Goal: Task Accomplishment & Management: Manage account settings

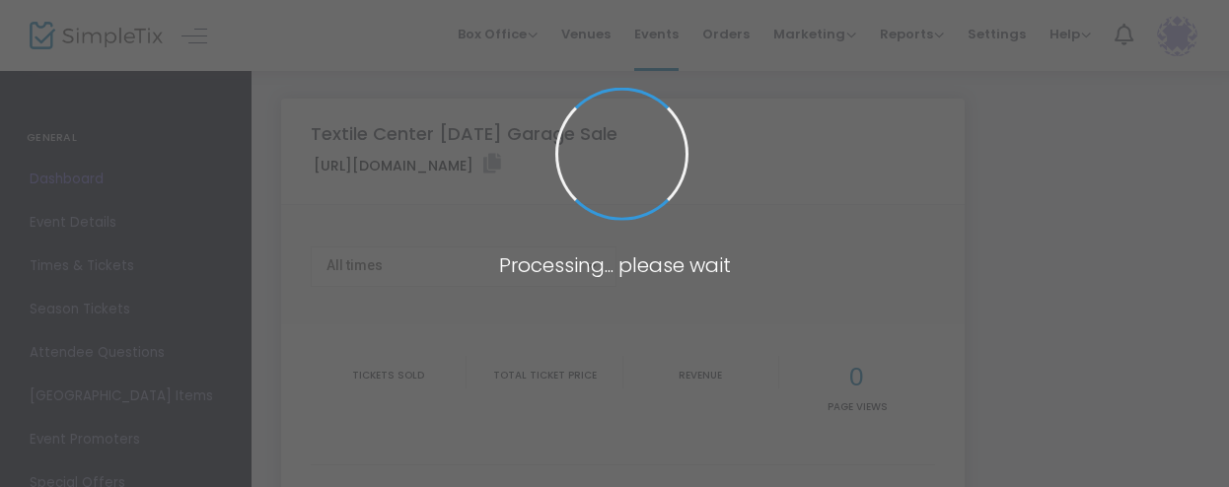
type input "https://www.simpletix.com/e/textile-center-september-2025-garage-sale-tickets-2…"
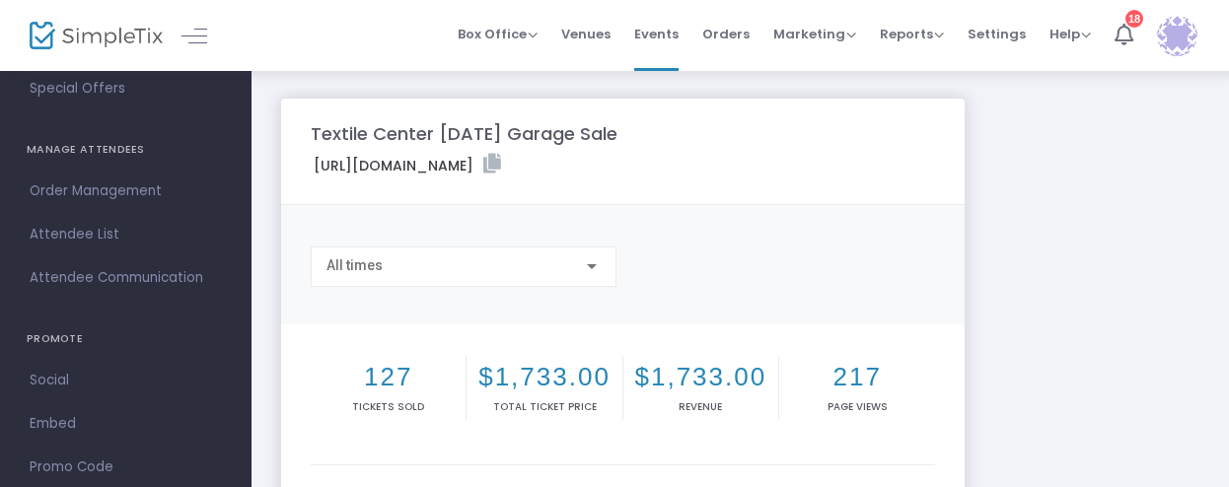
scroll to position [482, 0]
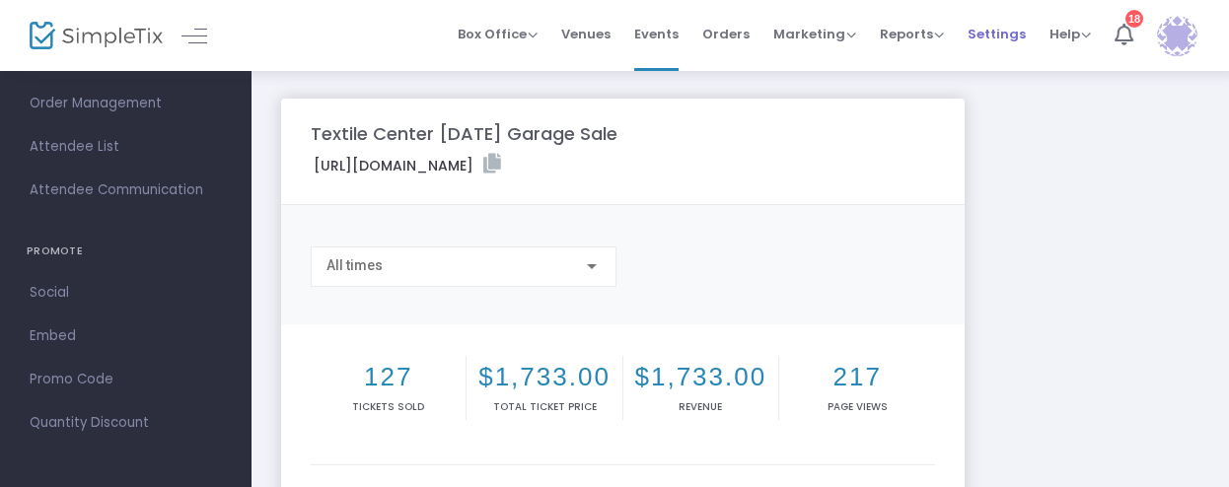
click at [996, 40] on span "Settings" at bounding box center [997, 34] width 58 height 50
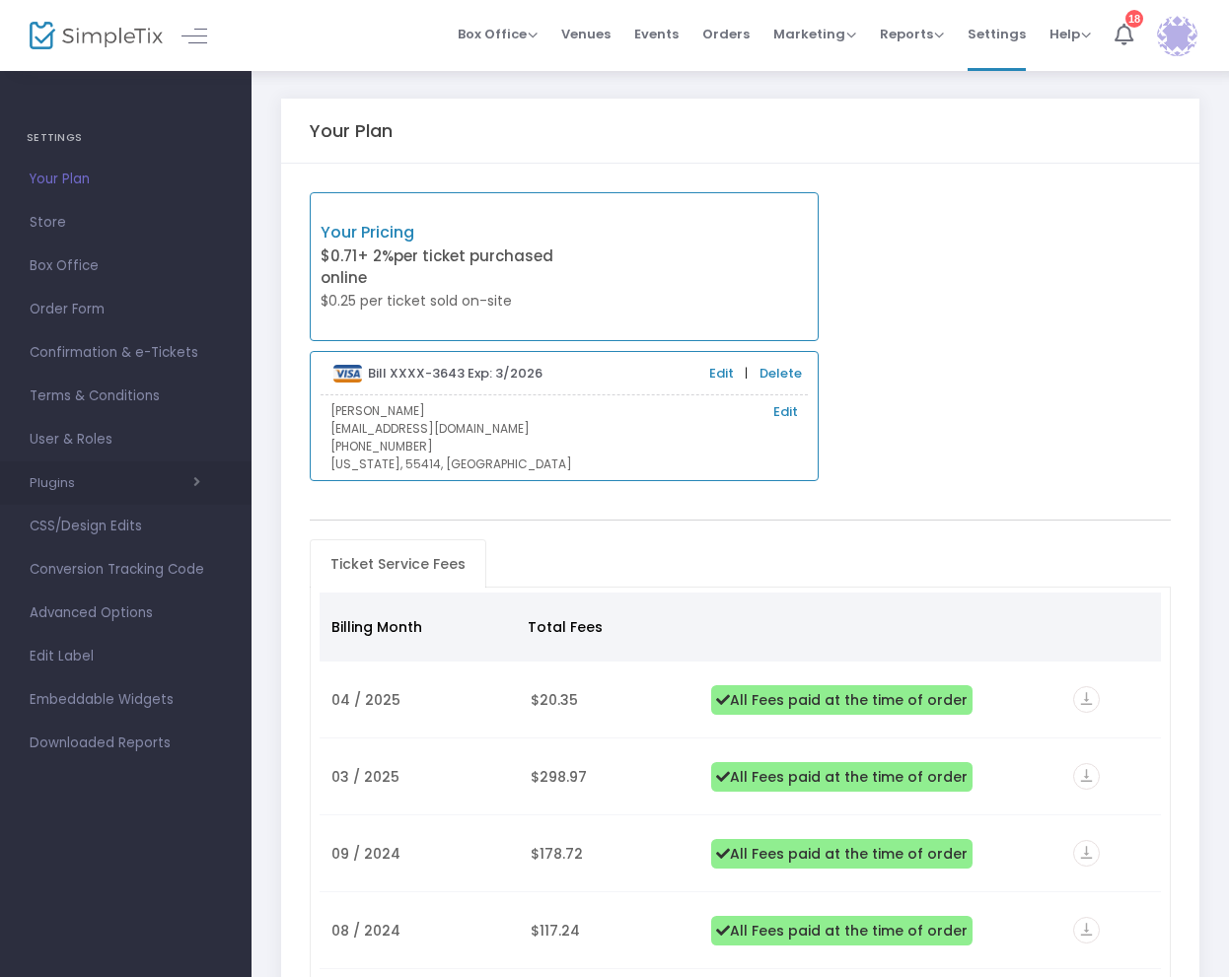
click at [182, 483] on span "button" at bounding box center [137, 482] width 125 height 19
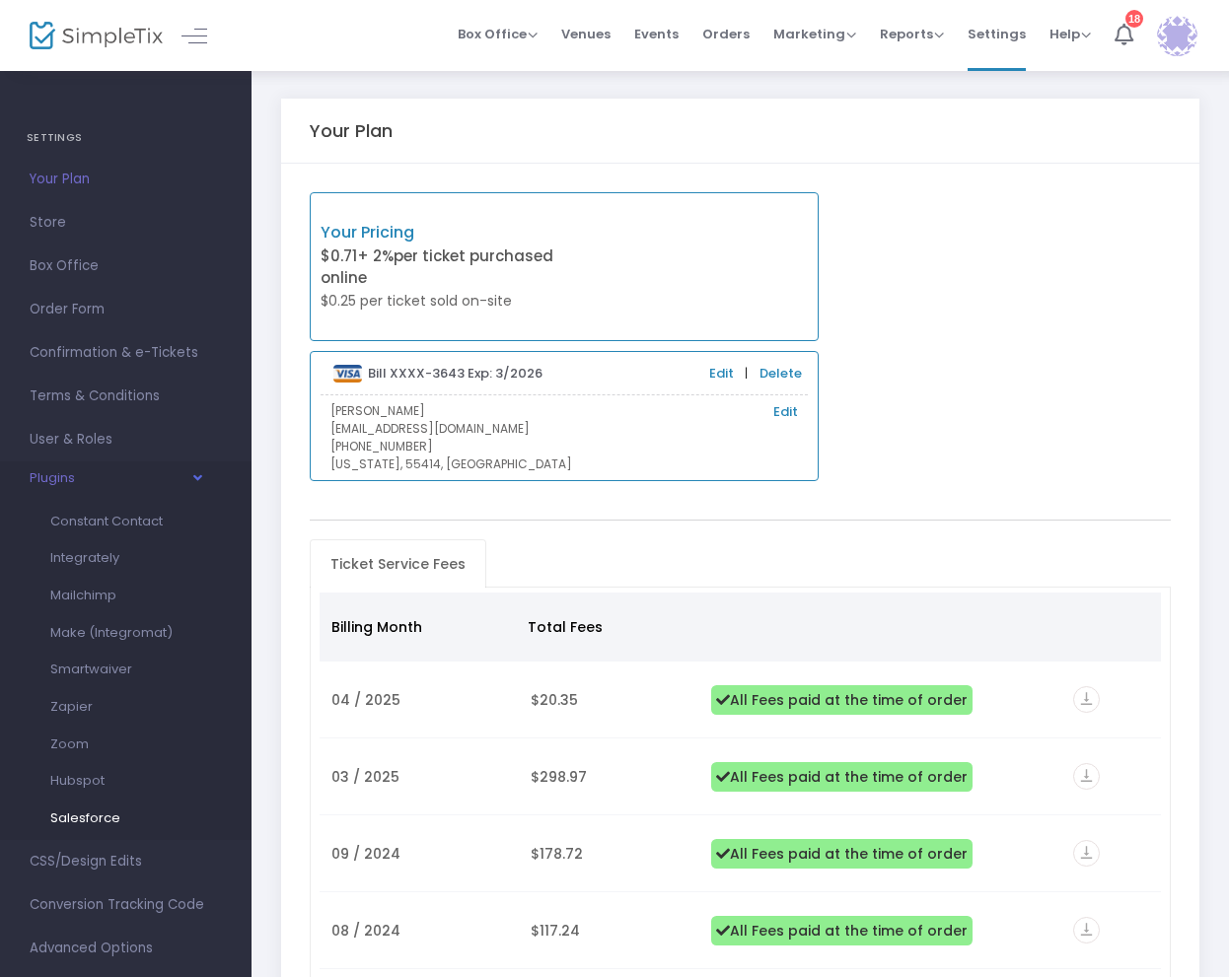
click at [108, 486] on span "Salesforce" at bounding box center [85, 818] width 70 height 19
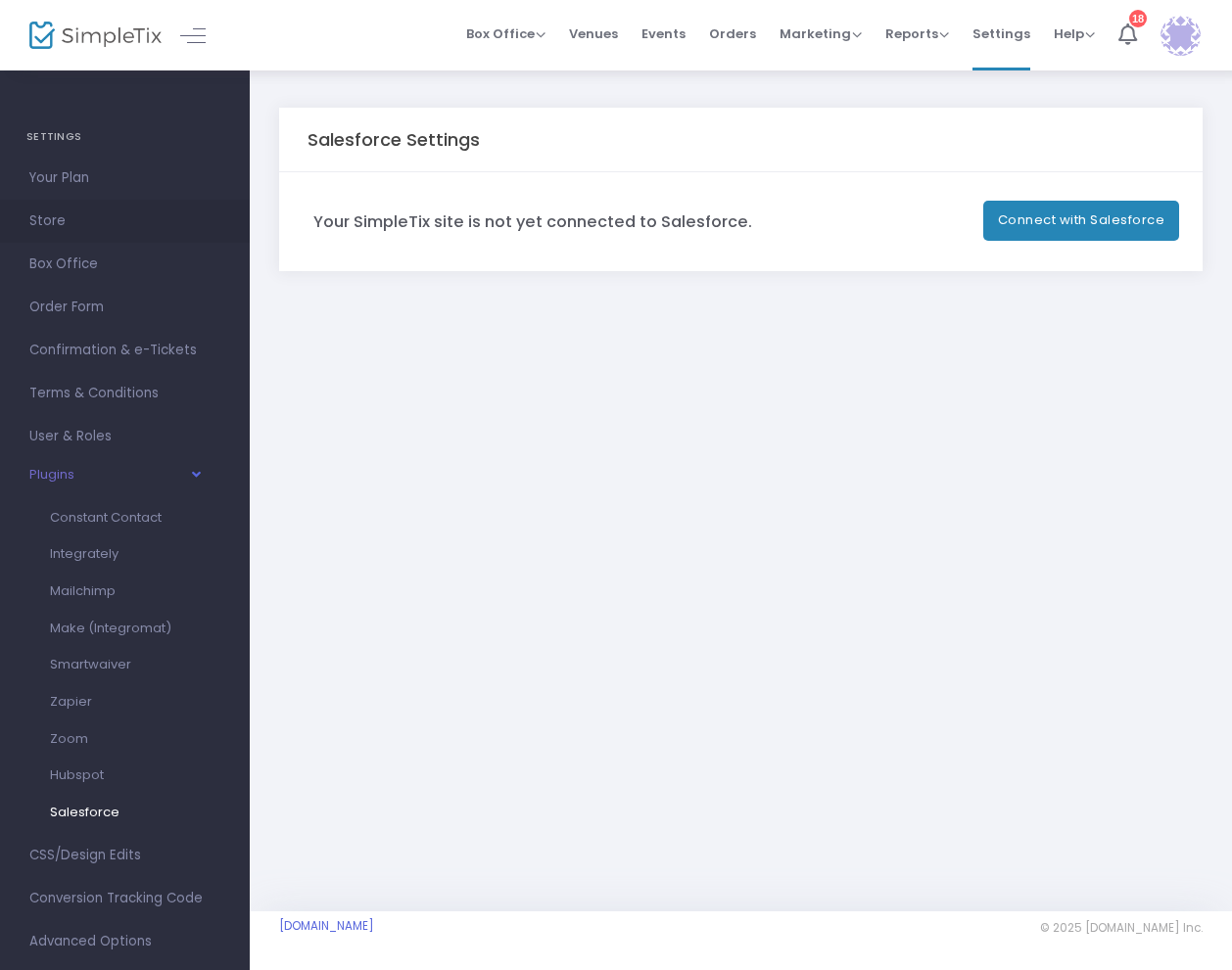
click at [43, 225] on span "Store" at bounding box center [125, 221] width 191 height 26
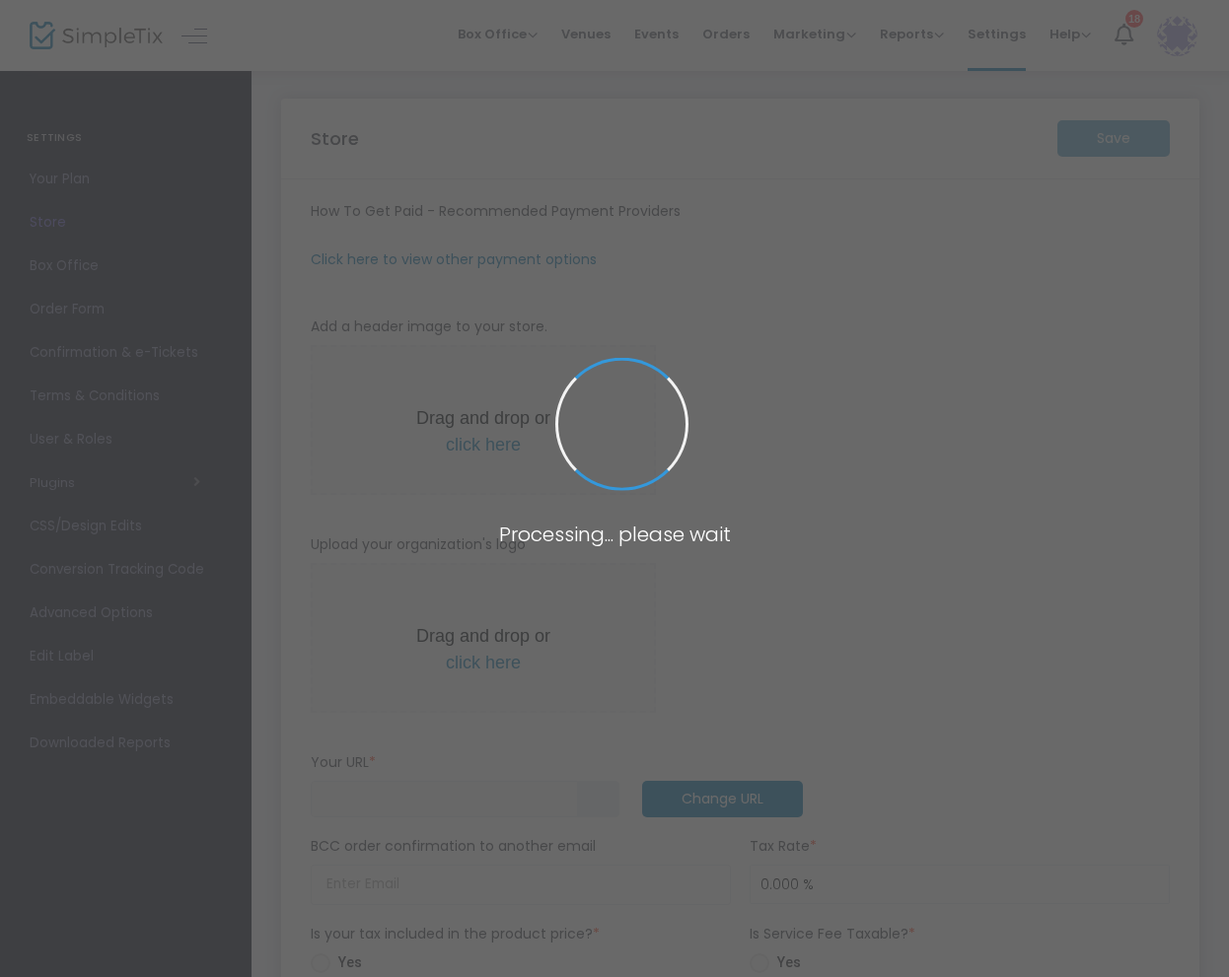
type input "https://textilecenter"
radio input "false"
radio input "true"
type input "Textile Center"
type input "6124360464"
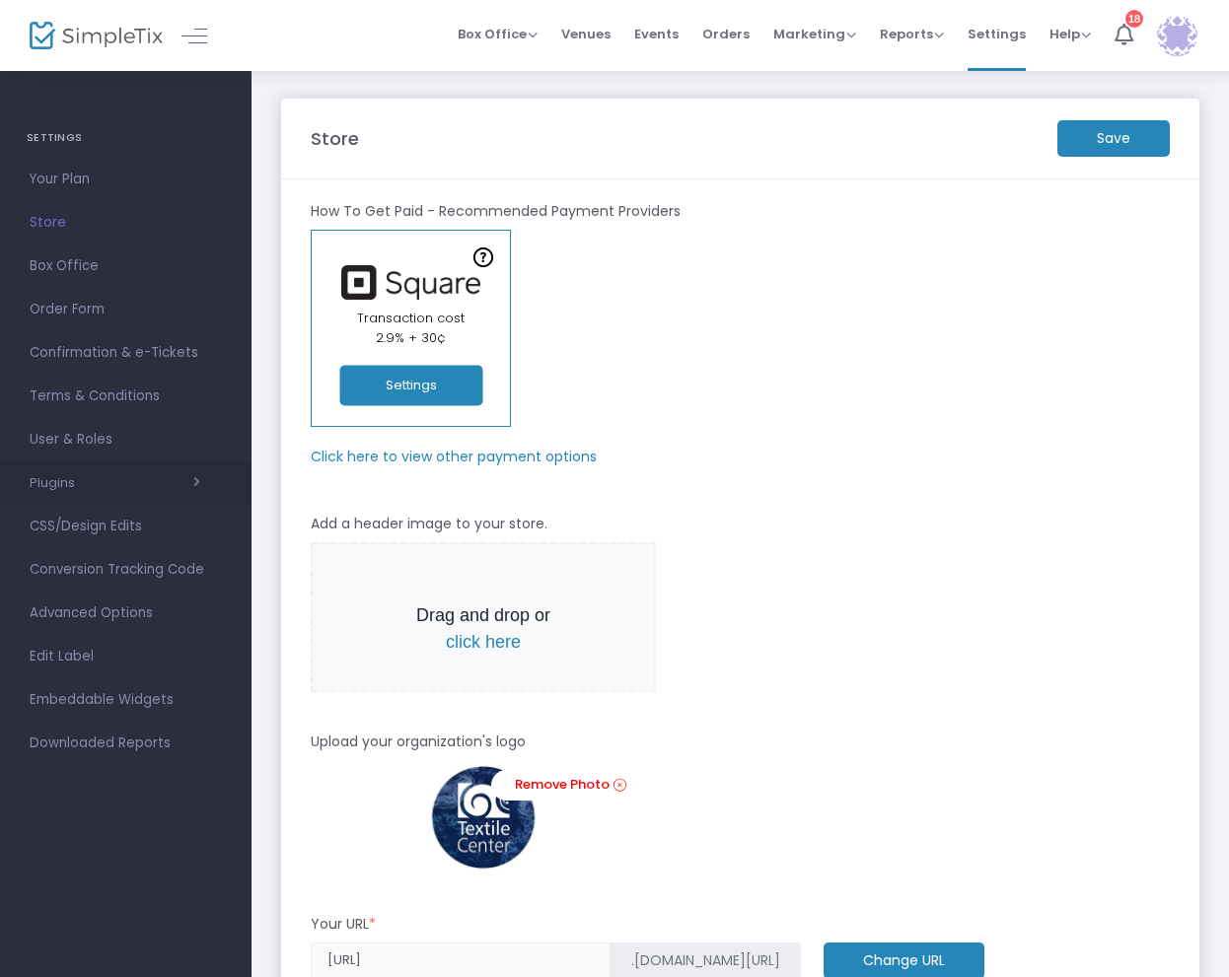
click at [118, 474] on span "button" at bounding box center [137, 482] width 125 height 19
